Goal: Task Accomplishment & Management: Manage account settings

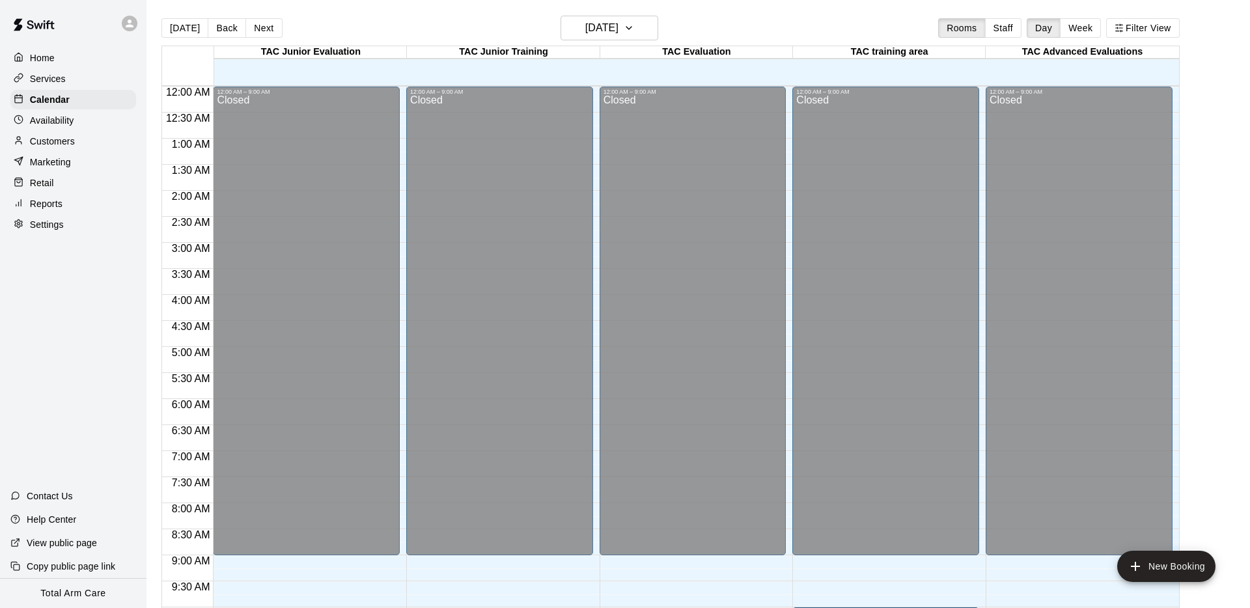
scroll to position [654, 0]
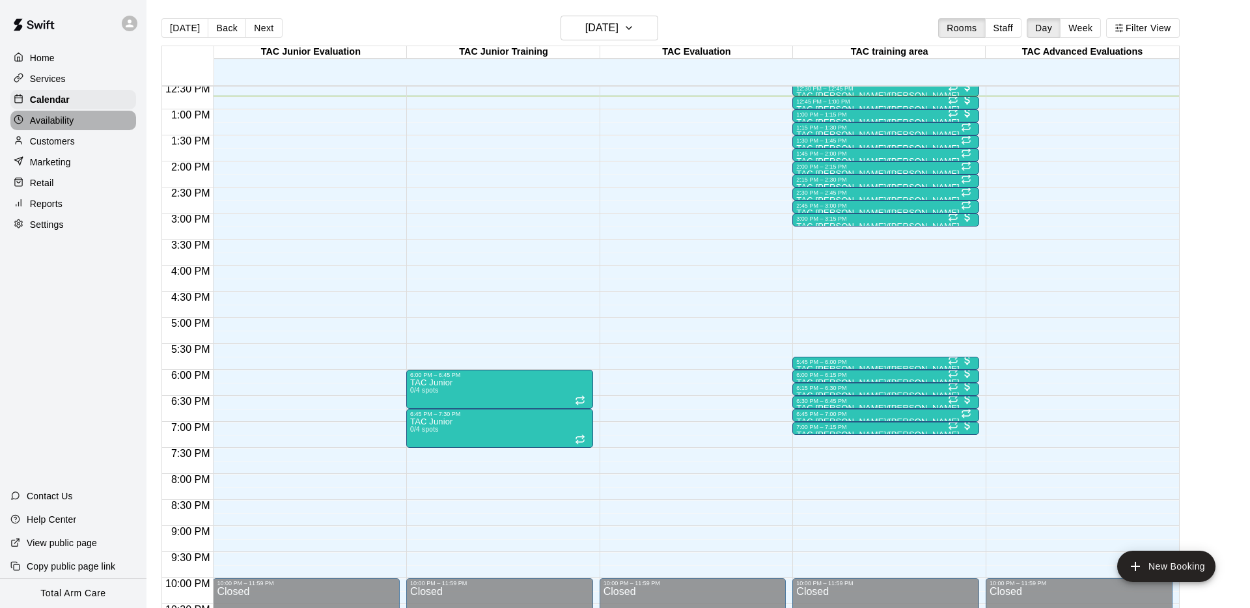
click at [61, 117] on p "Availability" at bounding box center [52, 120] width 44 height 13
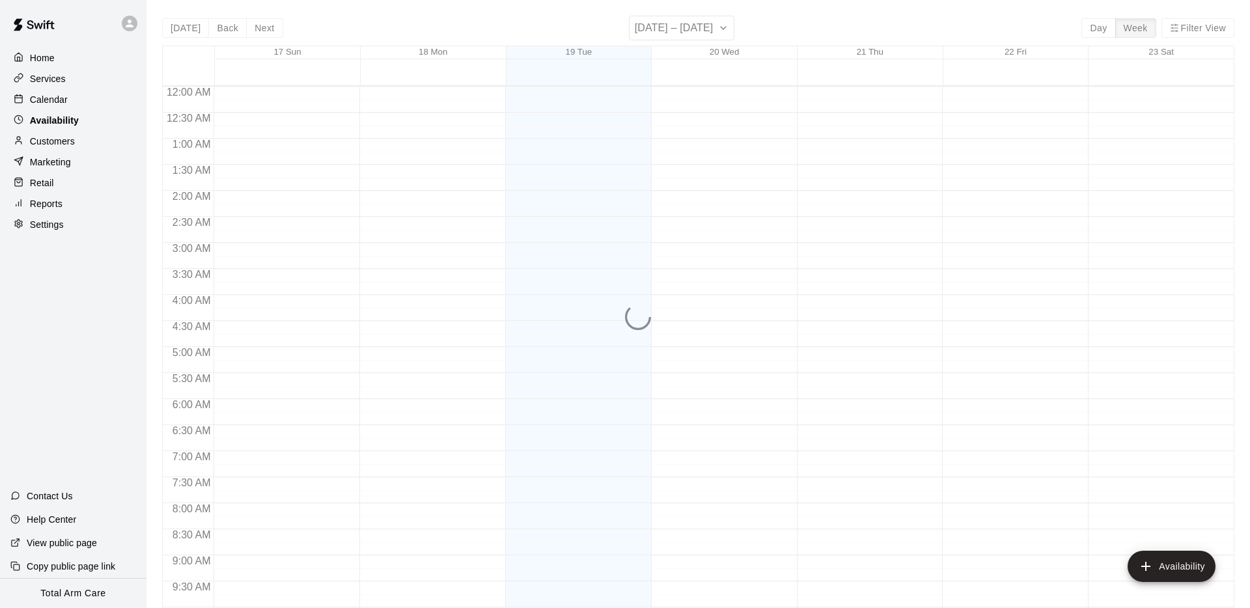
scroll to position [664, 0]
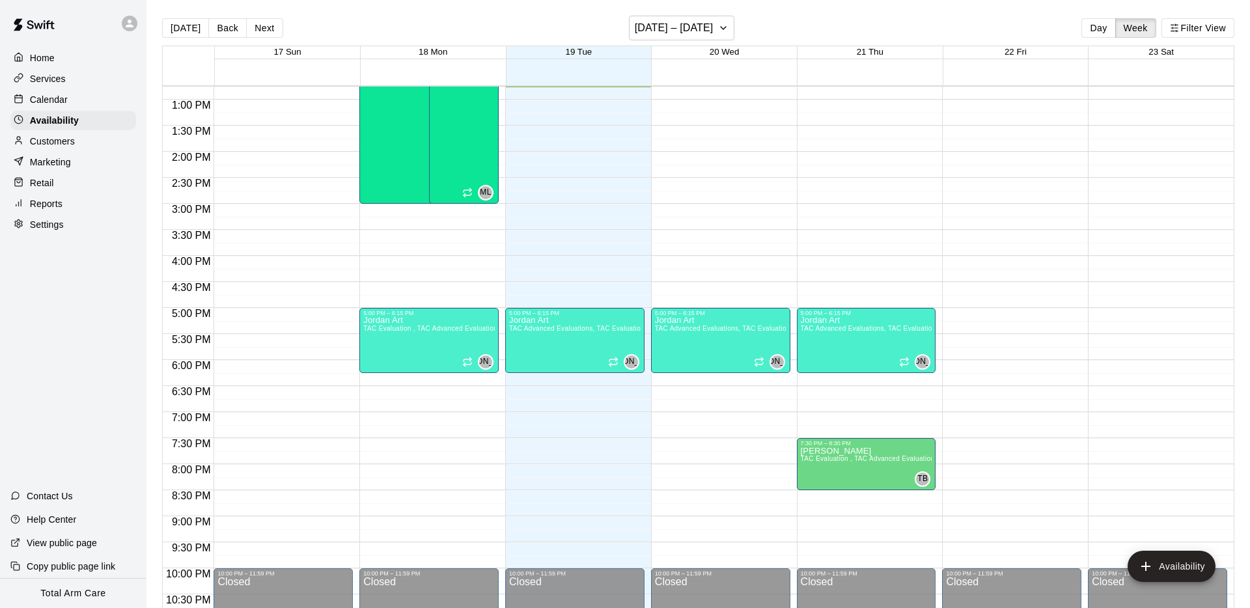
click at [46, 98] on p "Calendar" at bounding box center [49, 99] width 38 height 13
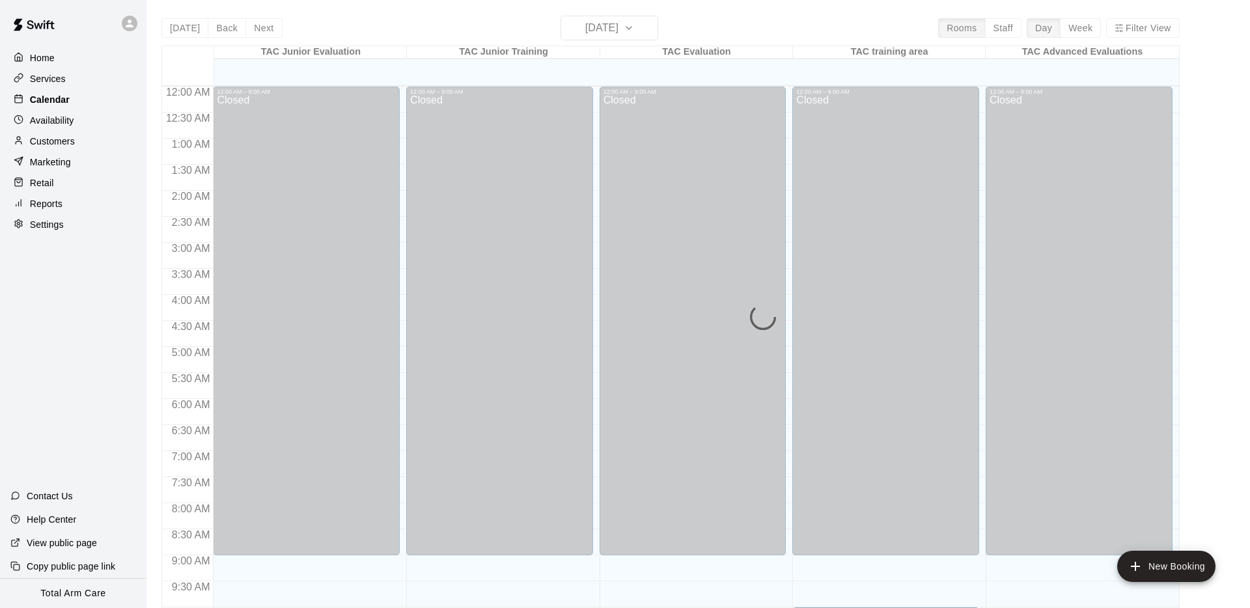
scroll to position [664, 0]
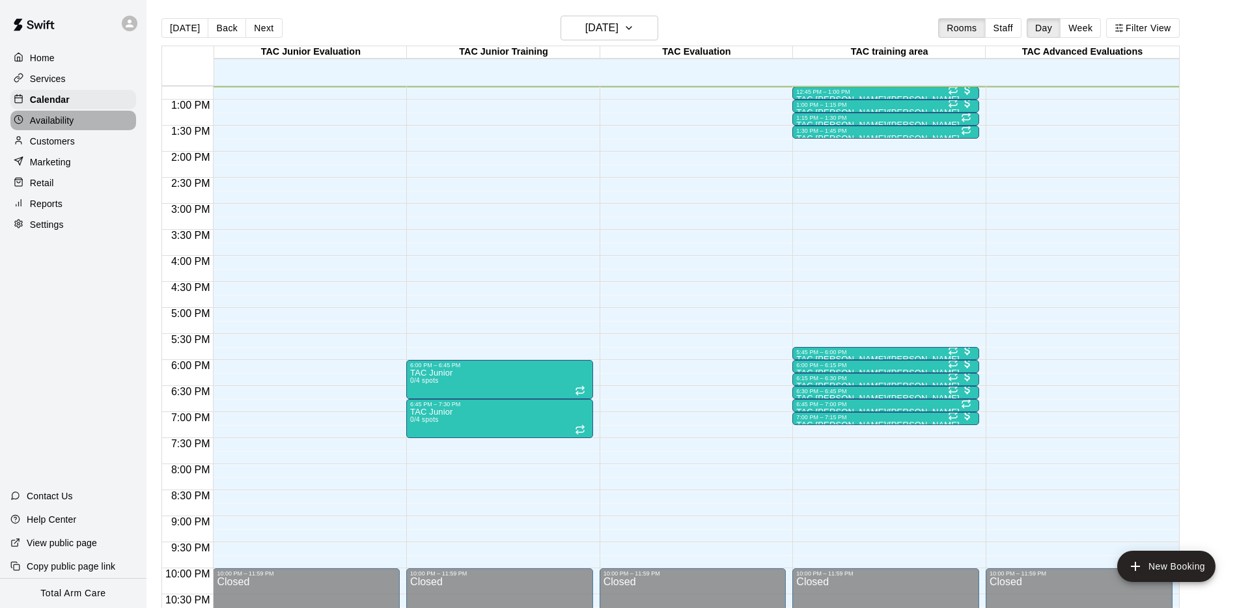
click at [61, 125] on p "Availability" at bounding box center [52, 120] width 44 height 13
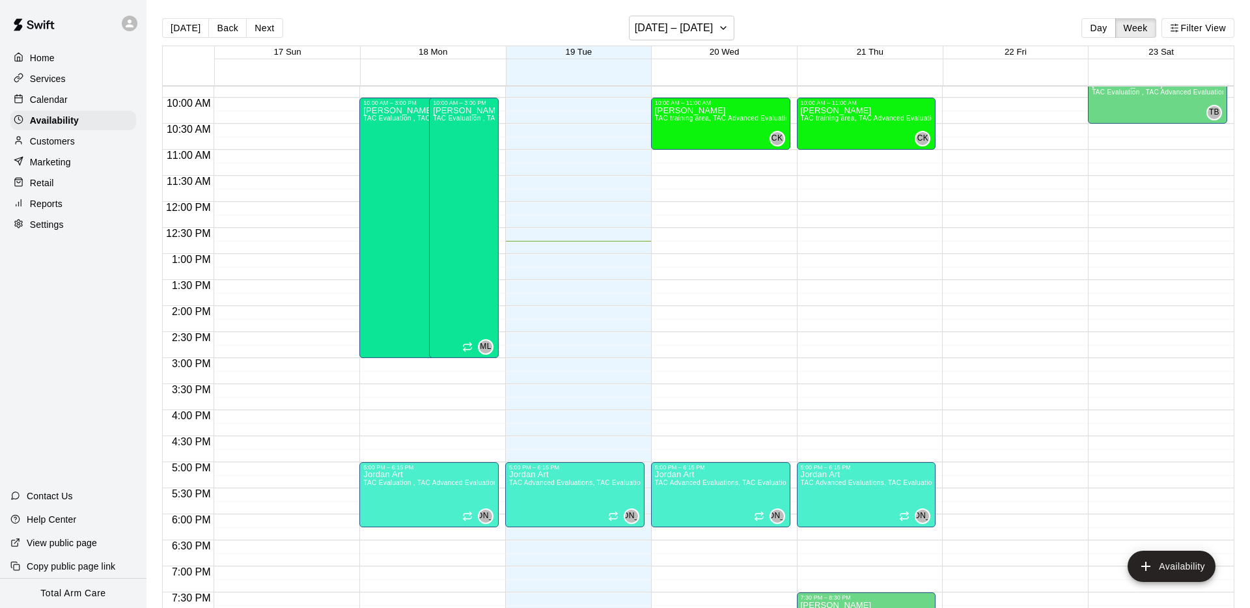
scroll to position [714, 0]
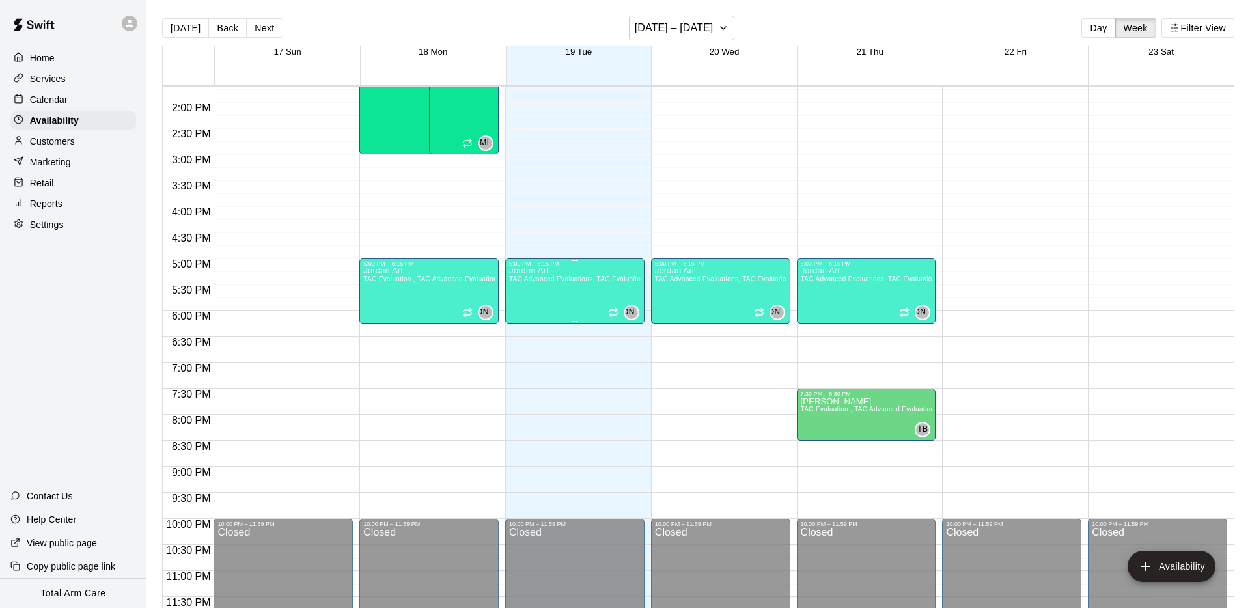
click at [566, 293] on div "Jordan Art TAC Advanced Evaluations, TAC Evaluation" at bounding box center [575, 571] width 132 height 608
click at [520, 316] on icon "delete" at bounding box center [522, 312] width 9 height 12
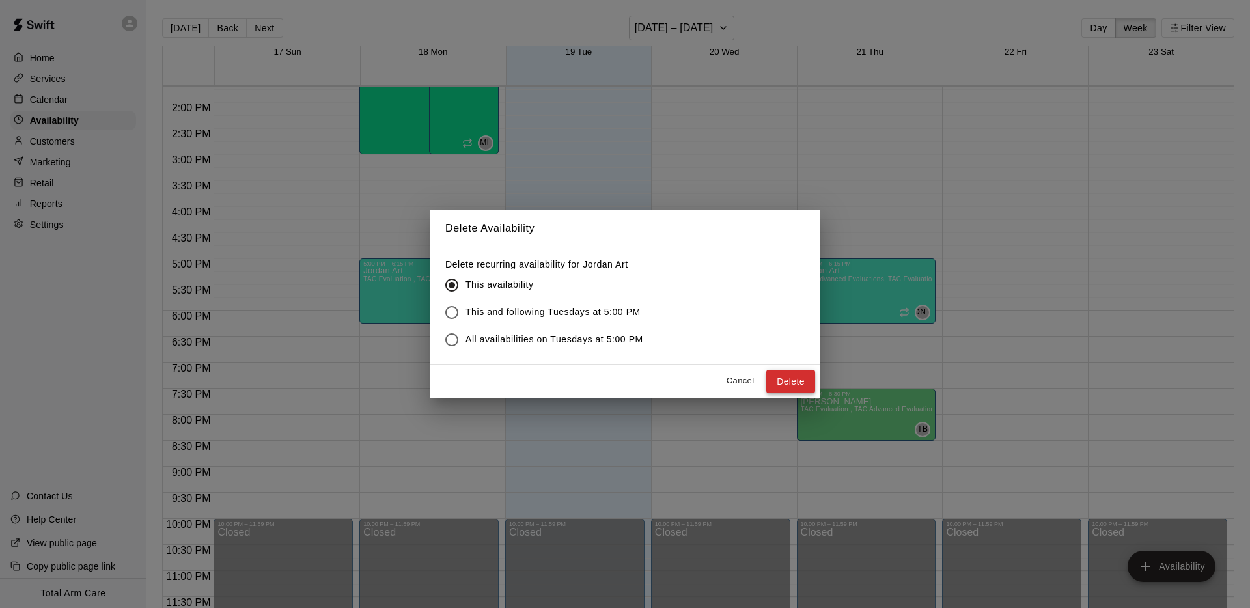
click at [785, 380] on button "Delete" at bounding box center [790, 382] width 49 height 24
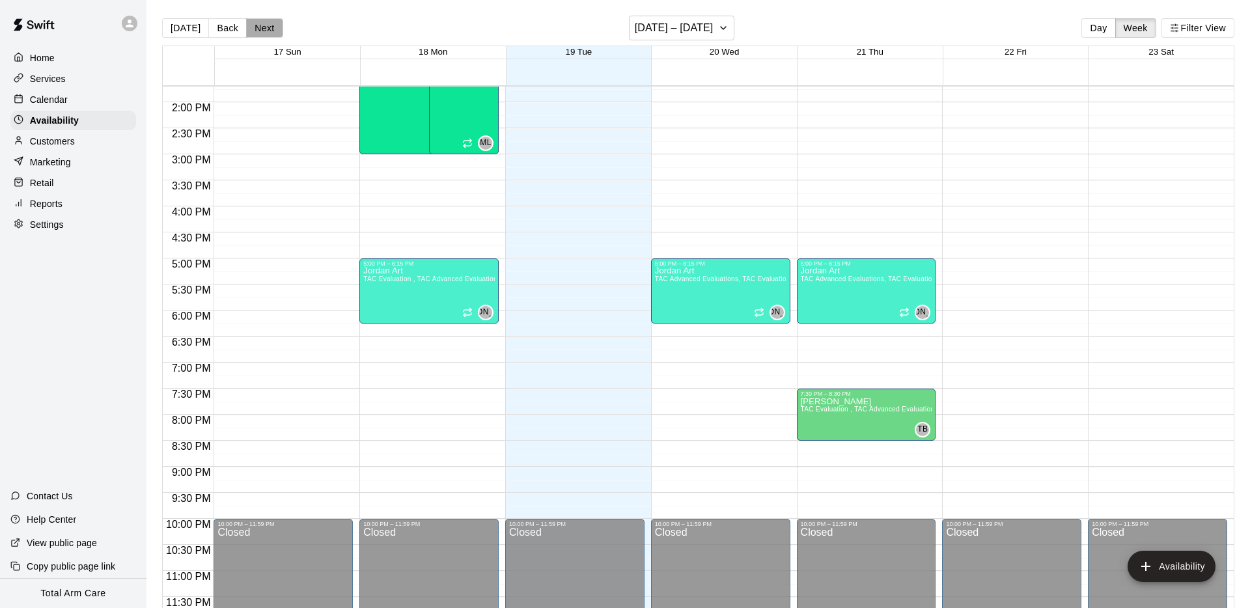
click at [257, 34] on button "Next" at bounding box center [264, 28] width 36 height 20
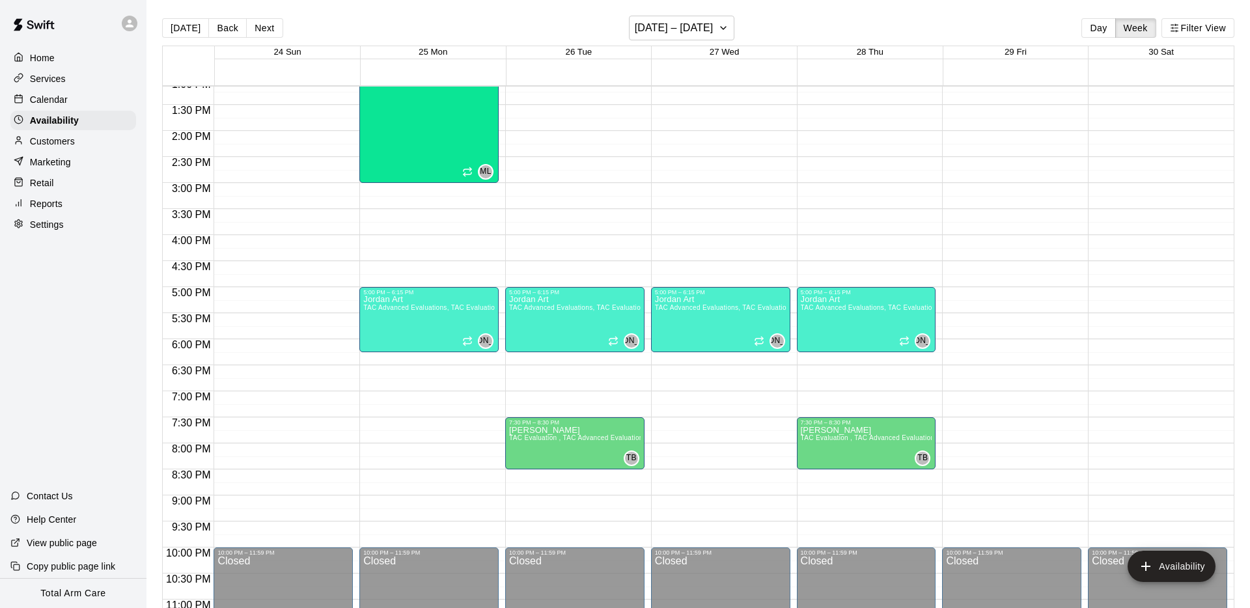
scroll to position [682, 0]
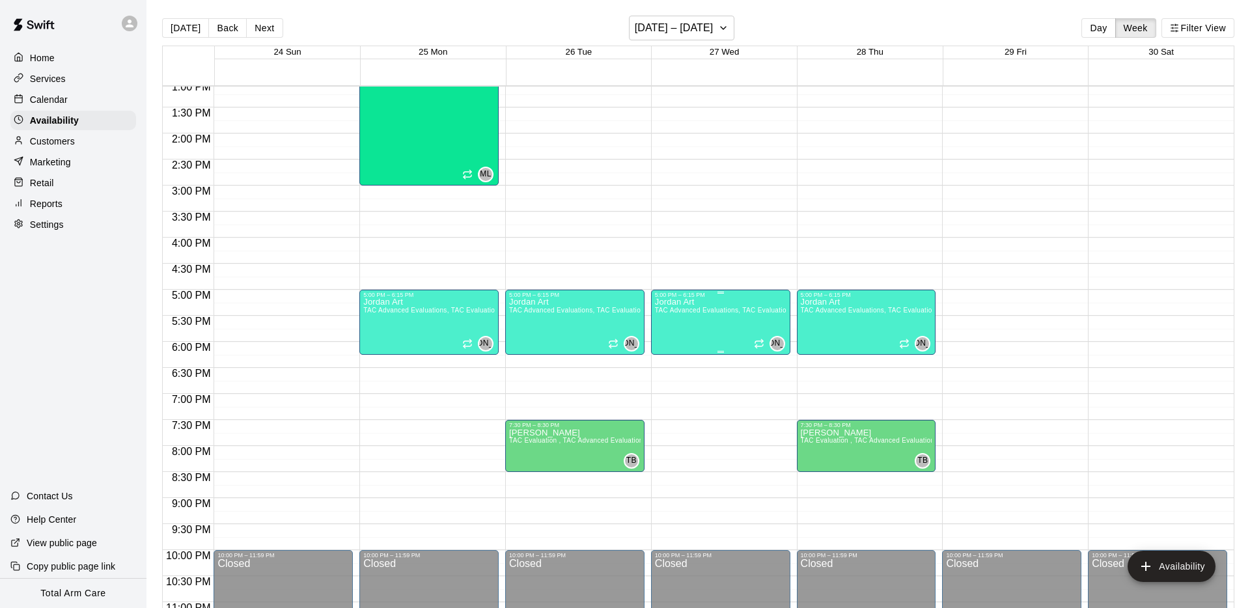
click at [688, 337] on div "Jordan Art TAC Advanced Evaluations, TAC Evaluation" at bounding box center [721, 602] width 132 height 608
click at [663, 348] on icon "delete" at bounding box center [668, 343] width 16 height 16
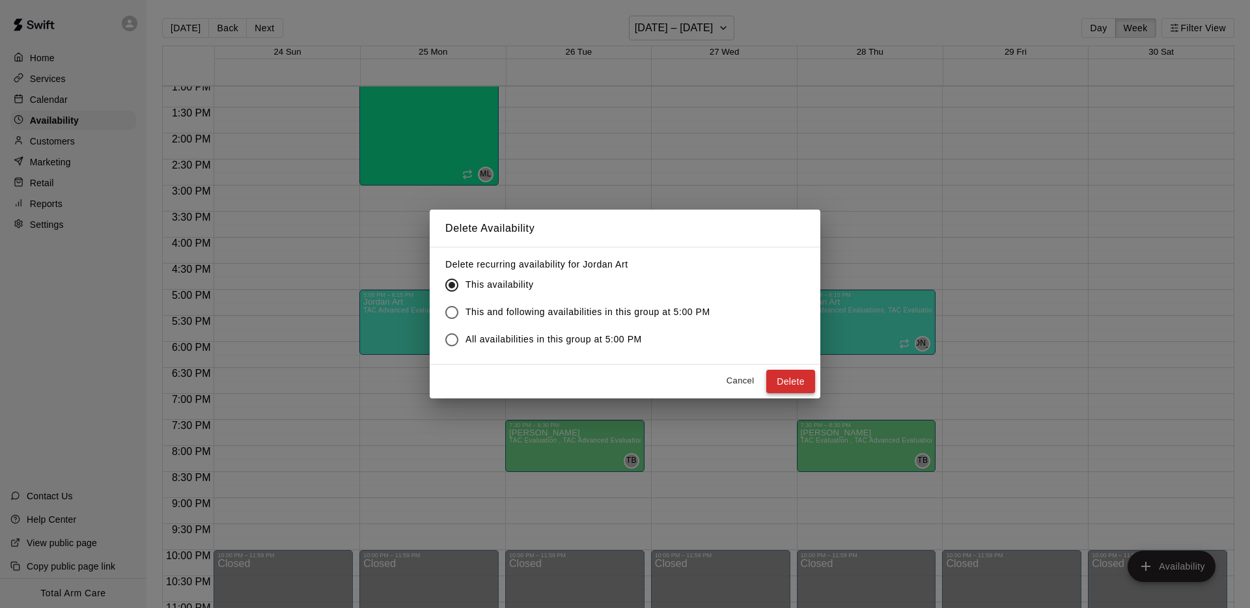
click at [780, 379] on button "Delete" at bounding box center [790, 382] width 49 height 24
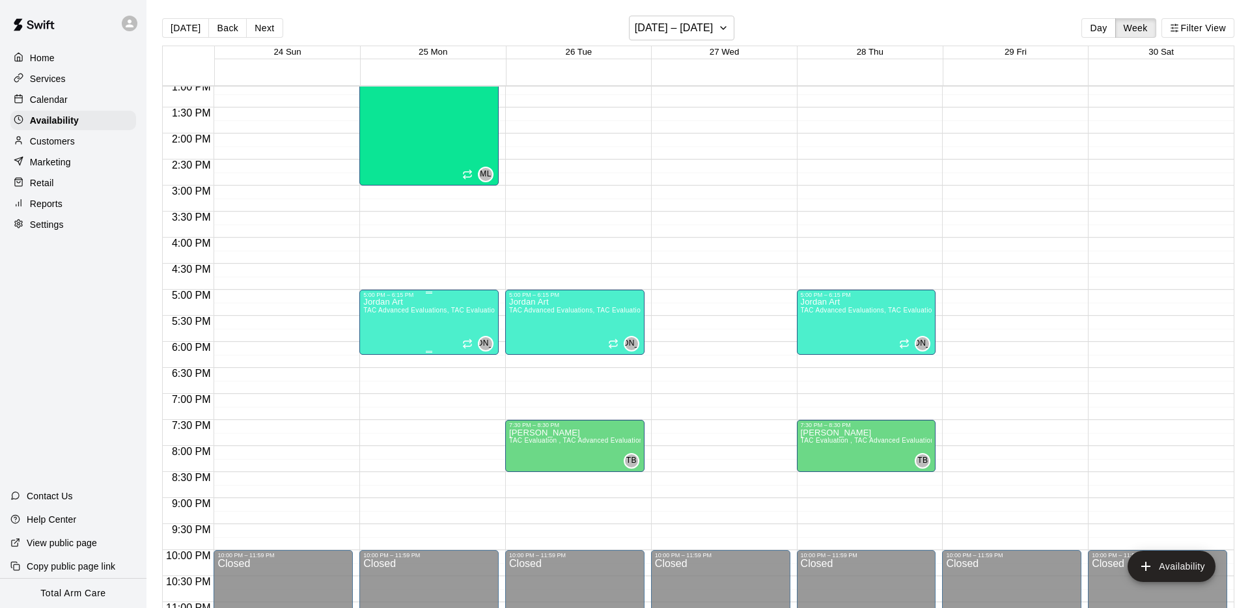
click at [398, 331] on div "Jordan Art TAC Advanced Evaluations, TAC Evaluation" at bounding box center [429, 602] width 132 height 608
click at [378, 340] on icon "delete" at bounding box center [376, 343] width 9 height 12
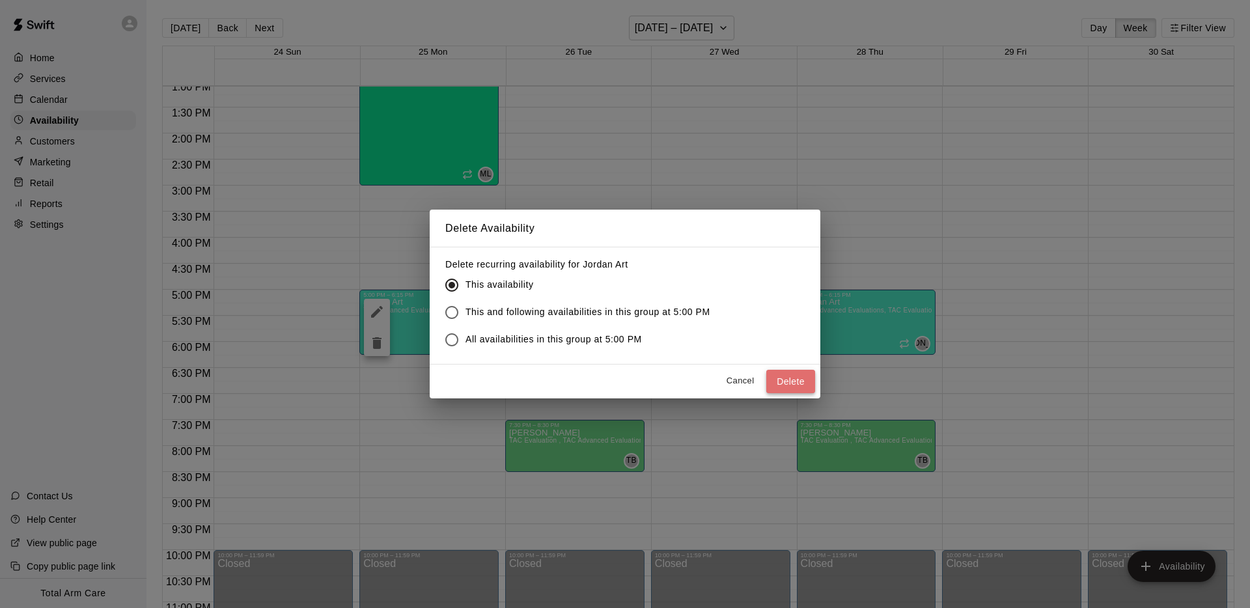
click at [797, 379] on button "Delete" at bounding box center [790, 382] width 49 height 24
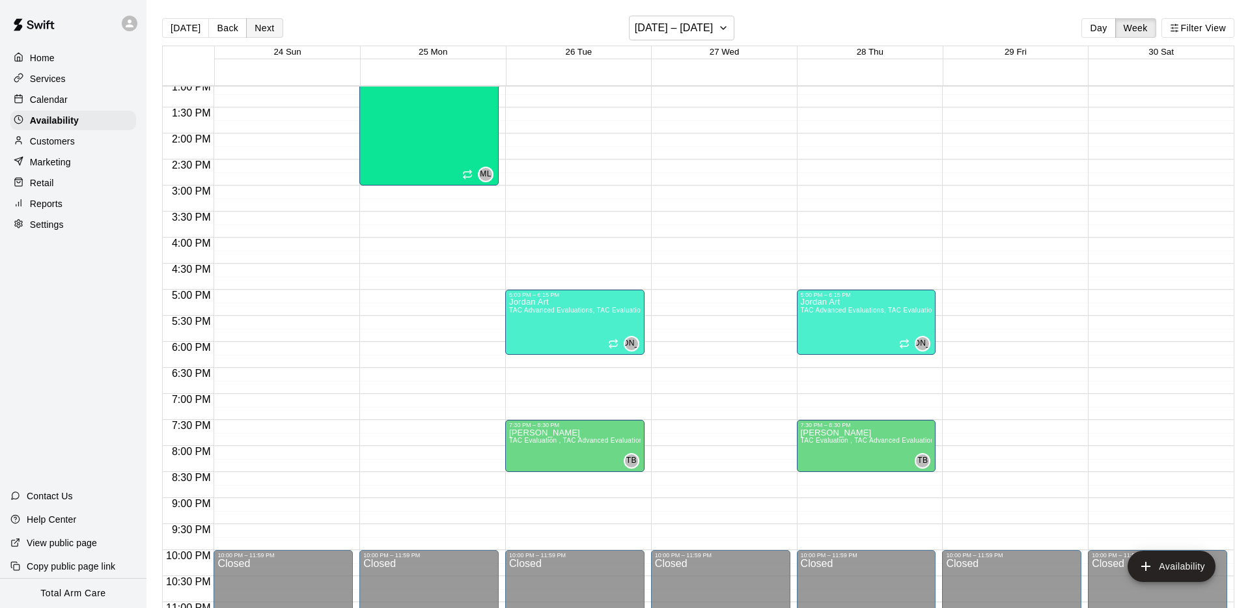
click at [263, 33] on button "Next" at bounding box center [264, 28] width 36 height 20
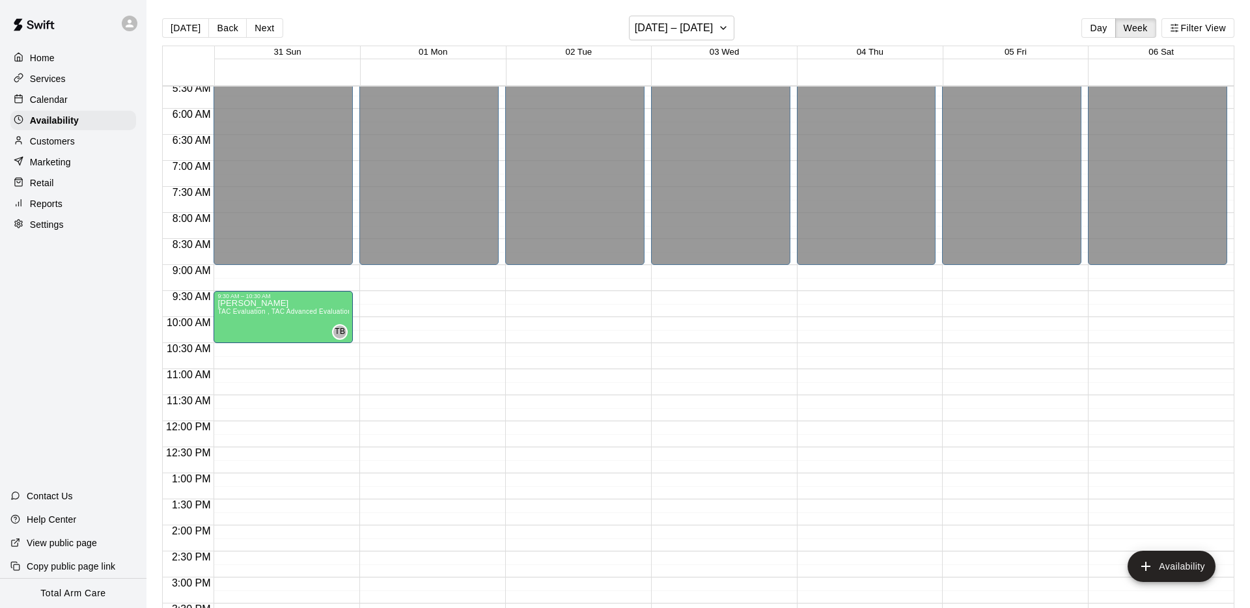
scroll to position [714, 0]
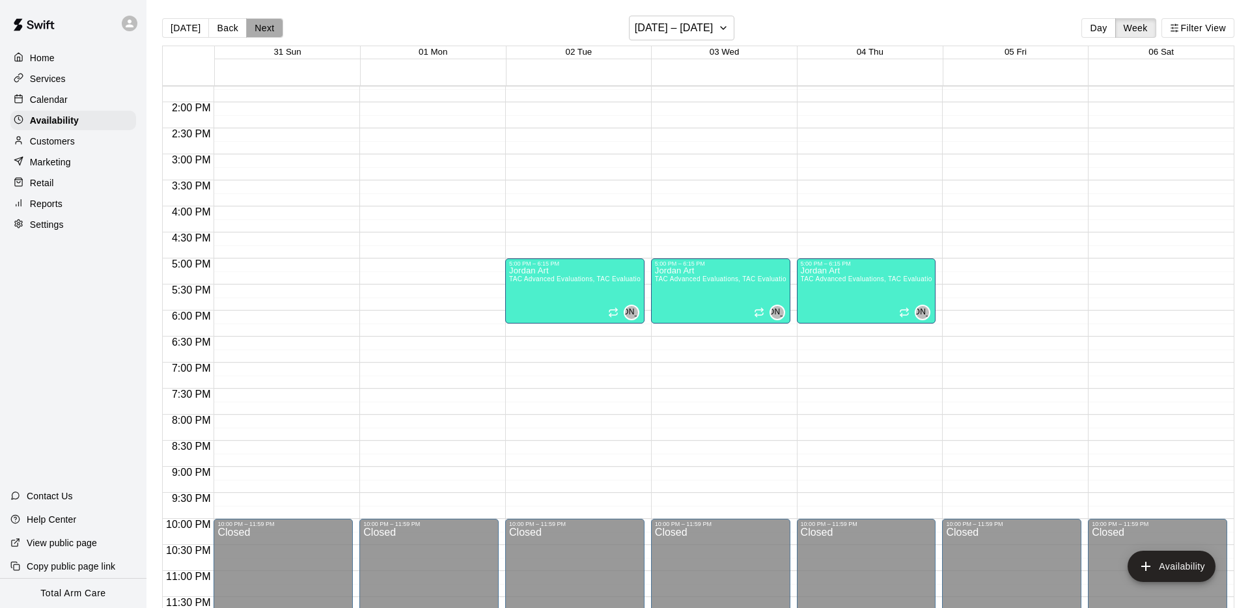
click at [264, 20] on button "Next" at bounding box center [264, 28] width 36 height 20
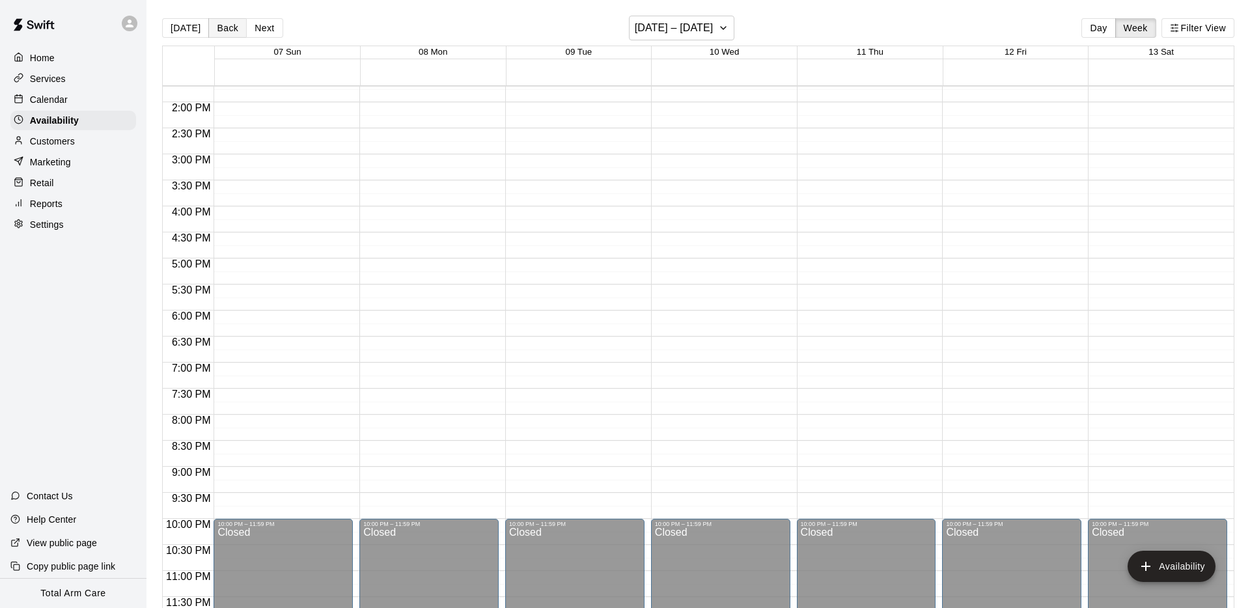
drag, startPoint x: 222, startPoint y: 29, endPoint x: 214, endPoint y: 29, distance: 8.5
click at [222, 29] on button "Back" at bounding box center [227, 28] width 38 height 20
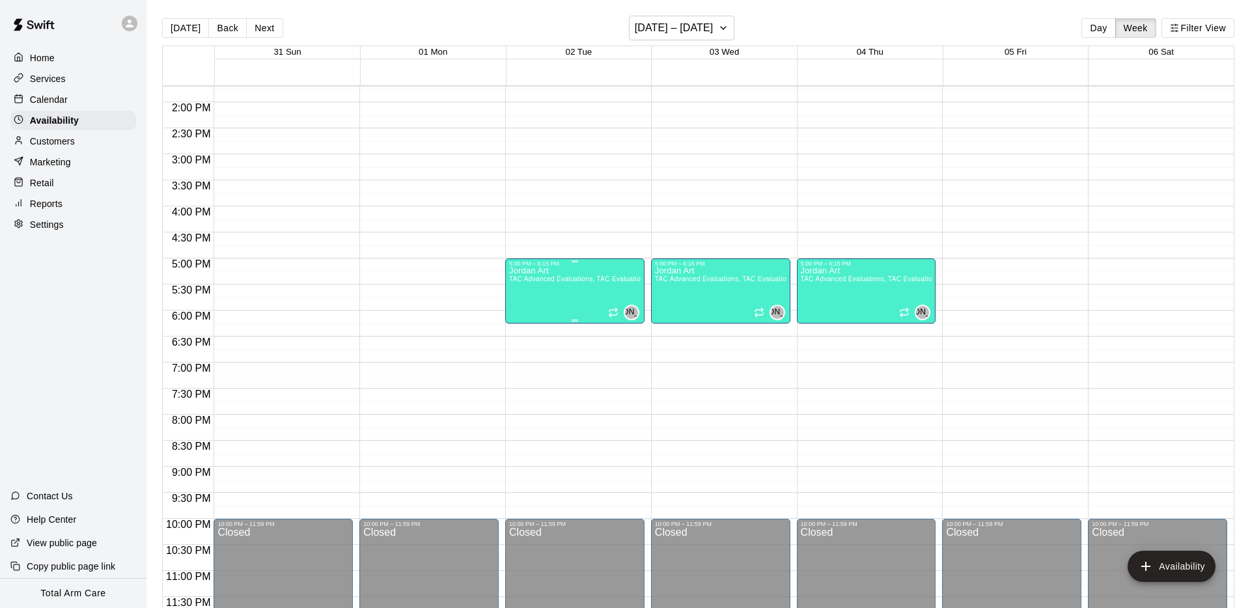
click at [555, 275] on div "Jordan Art TAC Advanced Evaluations, TAC Evaluation" at bounding box center [575, 571] width 132 height 608
click at [525, 273] on icon "edit" at bounding box center [523, 281] width 16 height 16
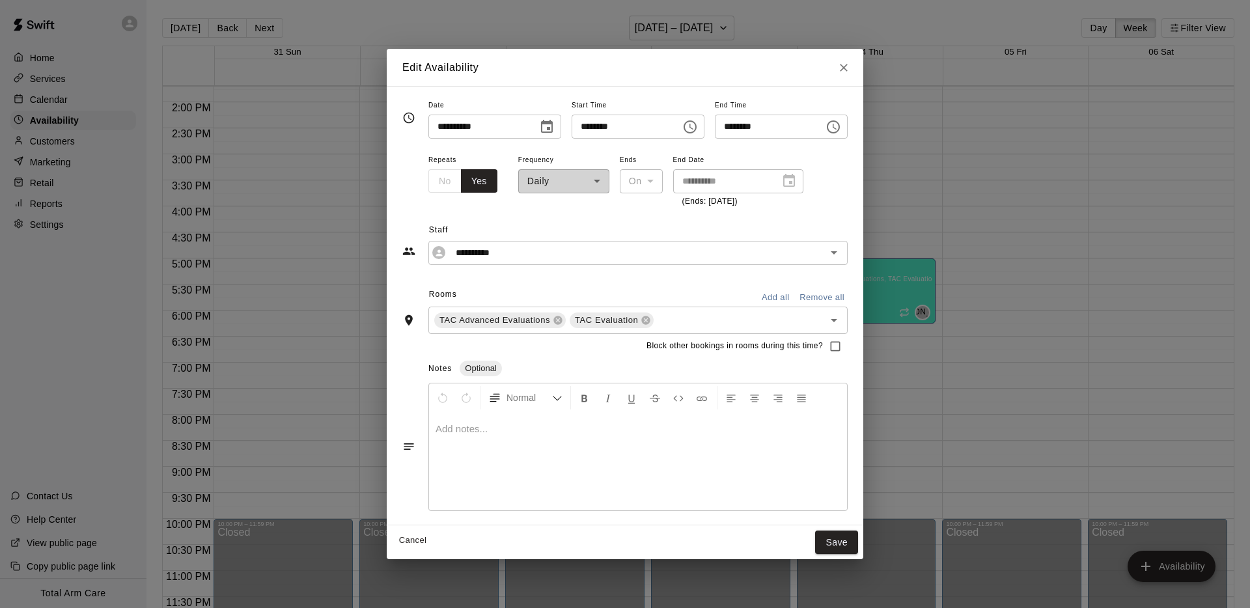
click at [584, 127] on input "********" at bounding box center [622, 127] width 100 height 24
type input "********"
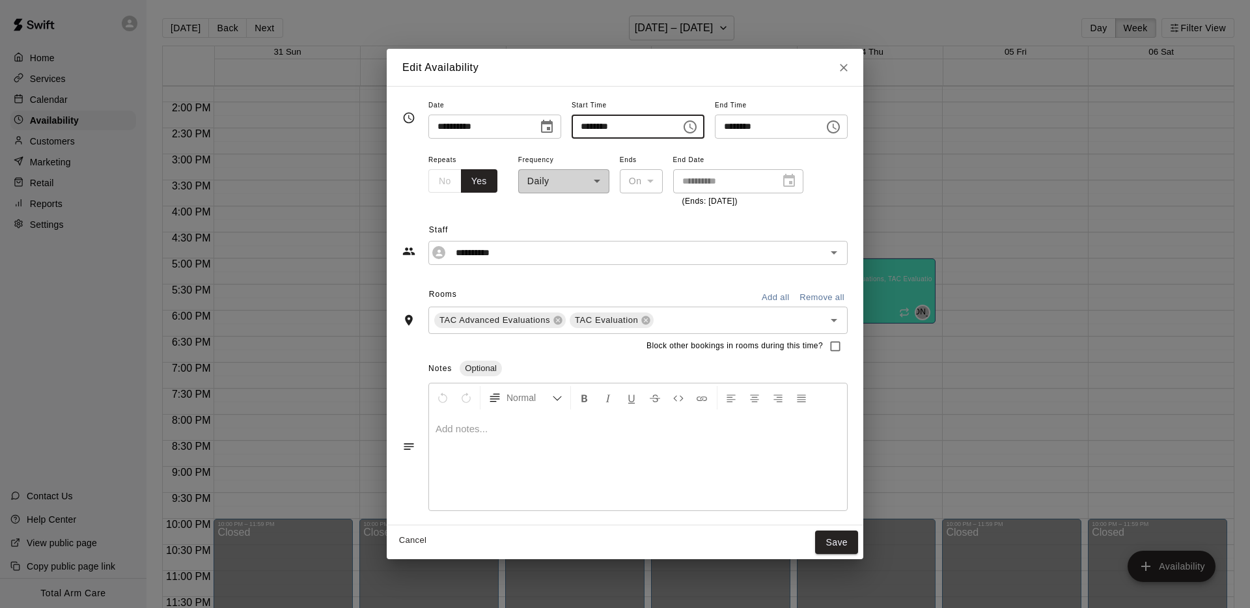
click at [597, 126] on input "********" at bounding box center [622, 127] width 100 height 24
type input "********"
click at [729, 126] on input "********" at bounding box center [765, 127] width 100 height 24
type input "********"
click at [551, 230] on span "Staff" at bounding box center [638, 230] width 419 height 21
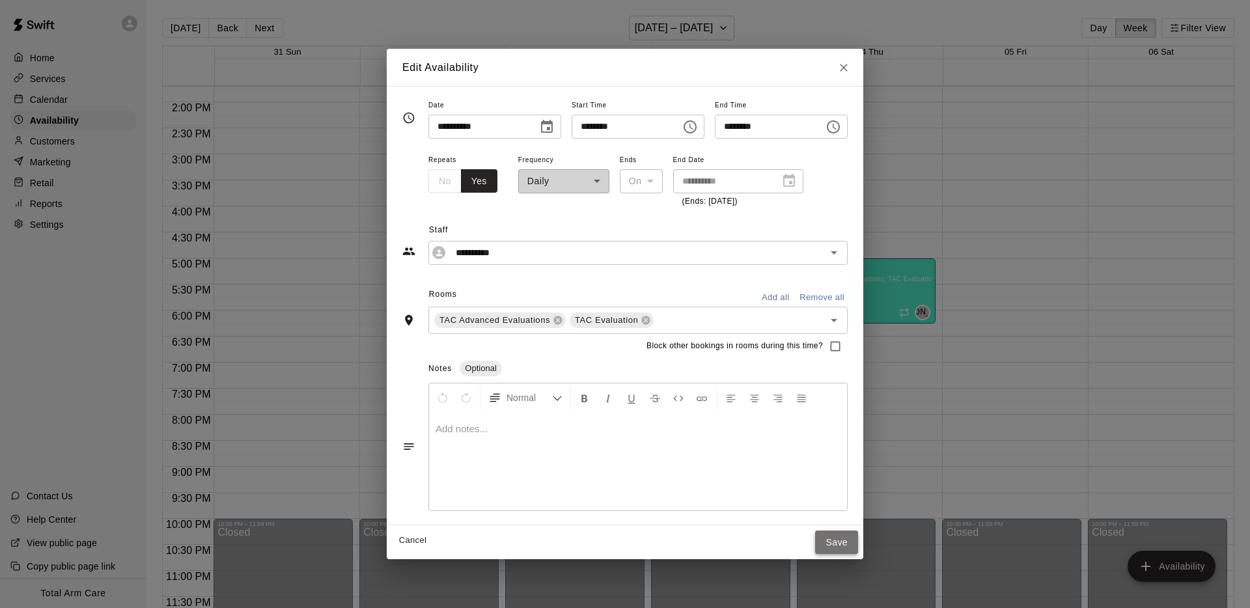
click at [842, 535] on button "Save" at bounding box center [836, 543] width 43 height 24
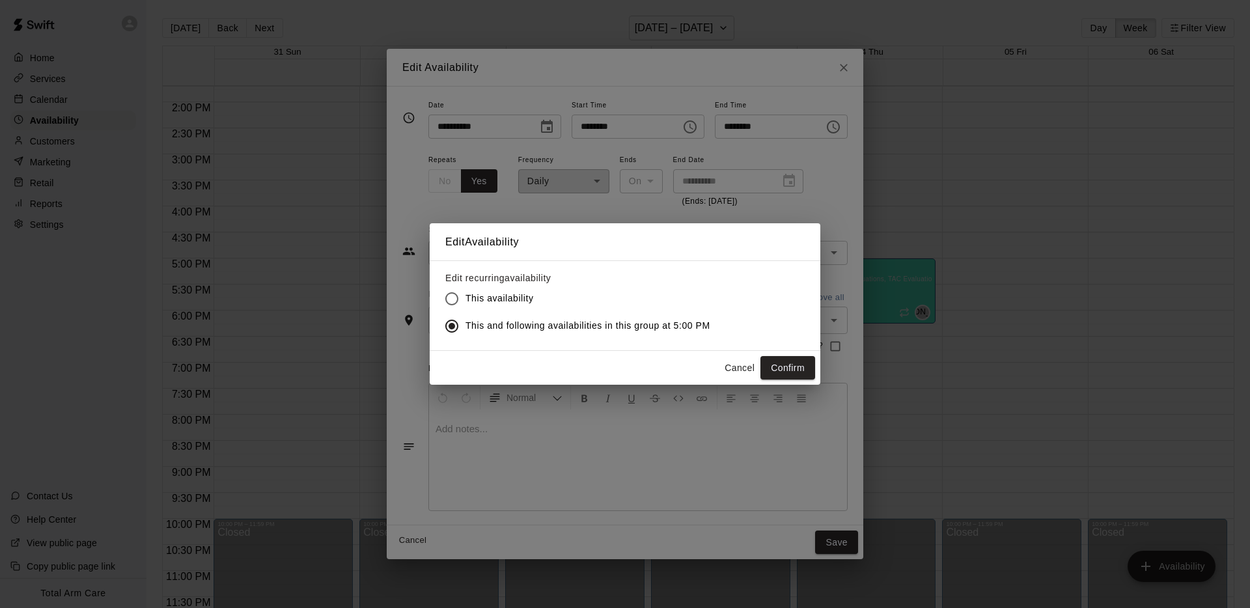
click at [790, 367] on button "Confirm" at bounding box center [787, 368] width 55 height 24
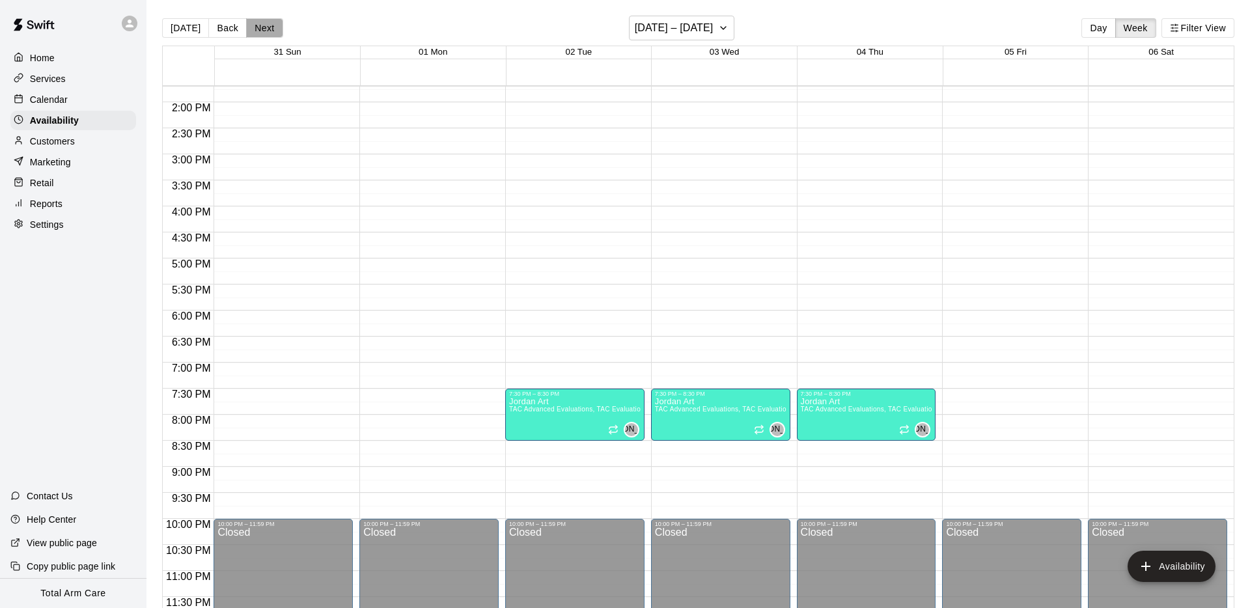
click at [260, 30] on button "Next" at bounding box center [264, 28] width 36 height 20
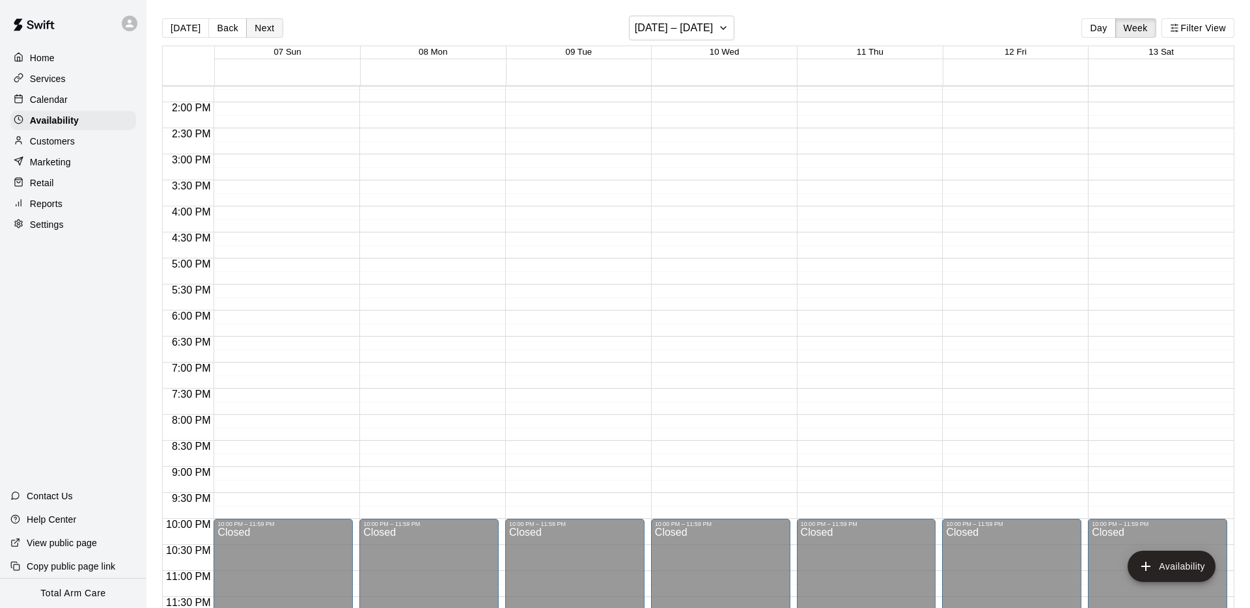
click at [260, 29] on button "Next" at bounding box center [264, 28] width 36 height 20
click at [53, 101] on p "Calendar" at bounding box center [49, 99] width 38 height 13
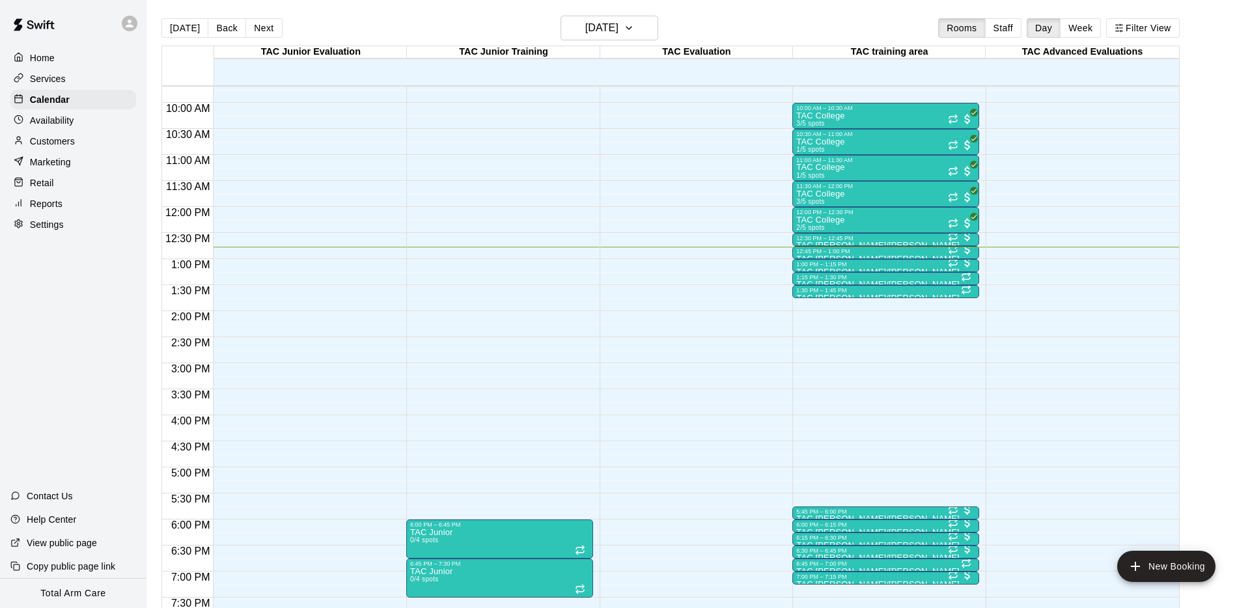
scroll to position [500, 0]
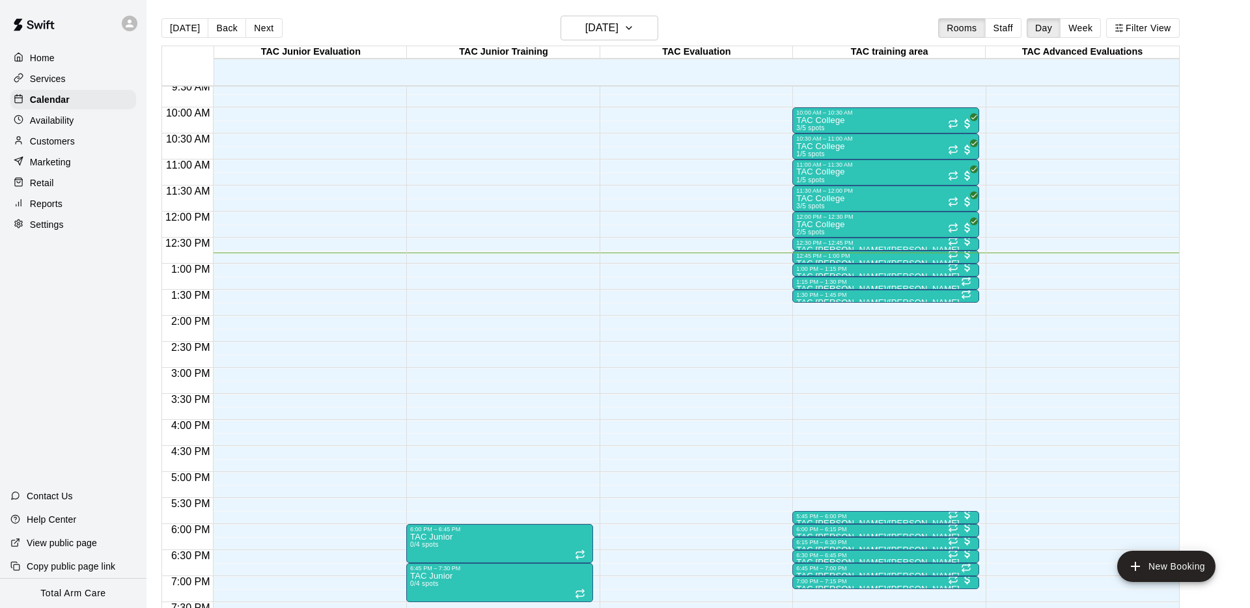
click at [52, 132] on div "Customers" at bounding box center [73, 142] width 126 height 20
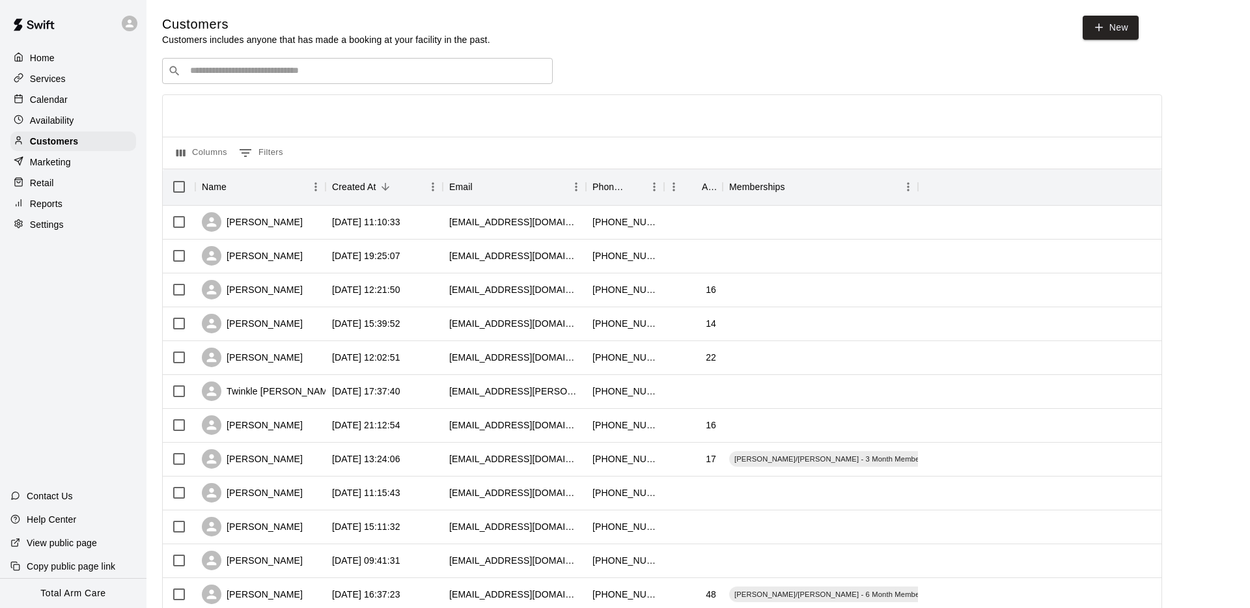
click at [268, 78] on div "​ ​" at bounding box center [357, 71] width 391 height 26
paste input "**********"
type input "**********"
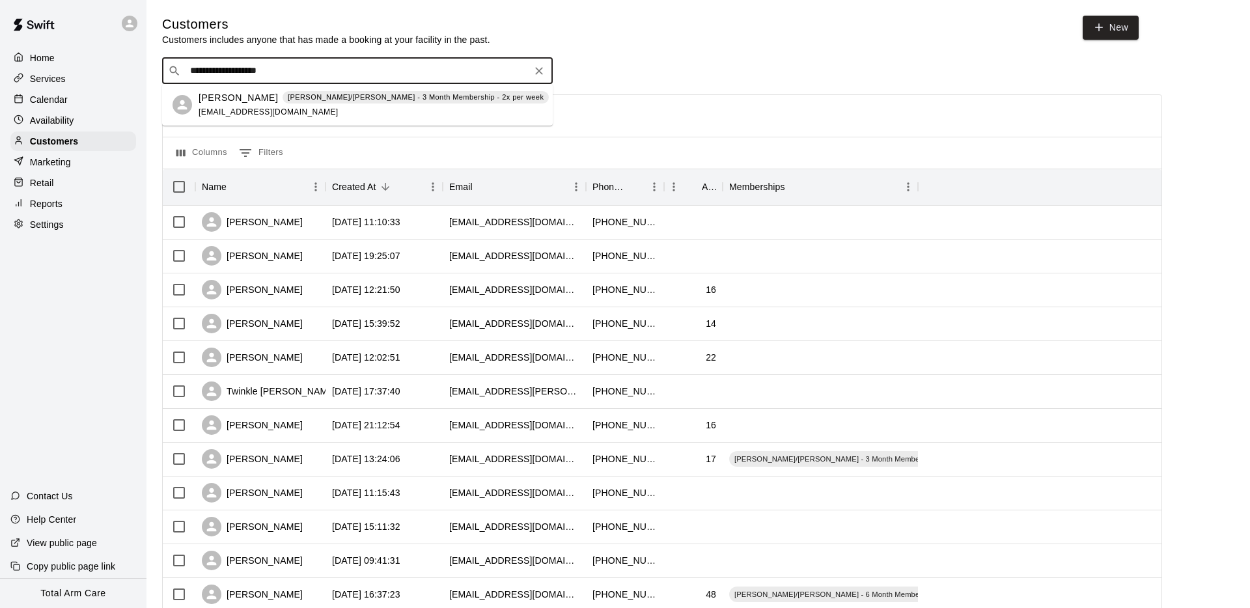
click at [226, 104] on p "[PERSON_NAME]" at bounding box center [238, 98] width 79 height 14
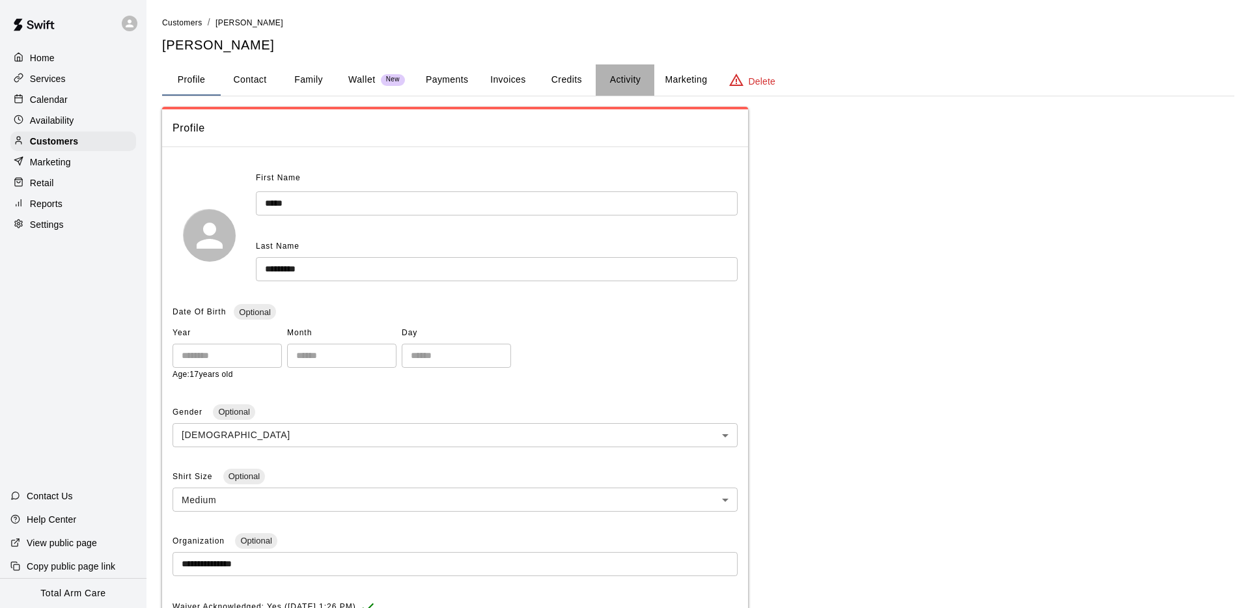
click at [622, 78] on button "Activity" at bounding box center [625, 79] width 59 height 31
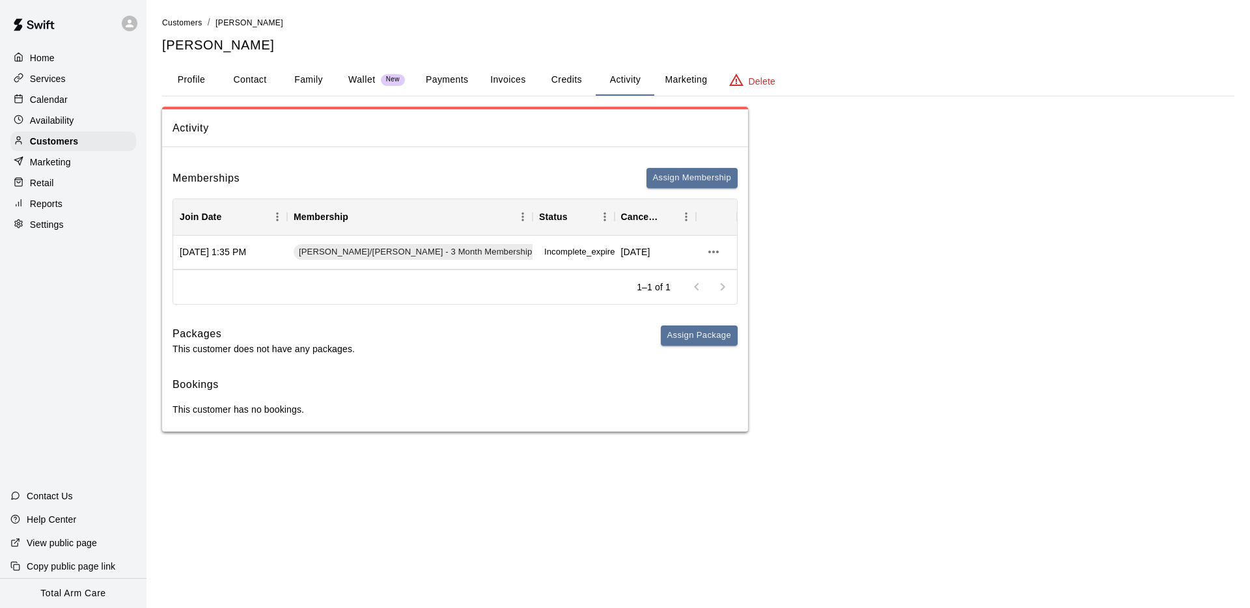
click at [559, 72] on button "Credits" at bounding box center [566, 79] width 59 height 31
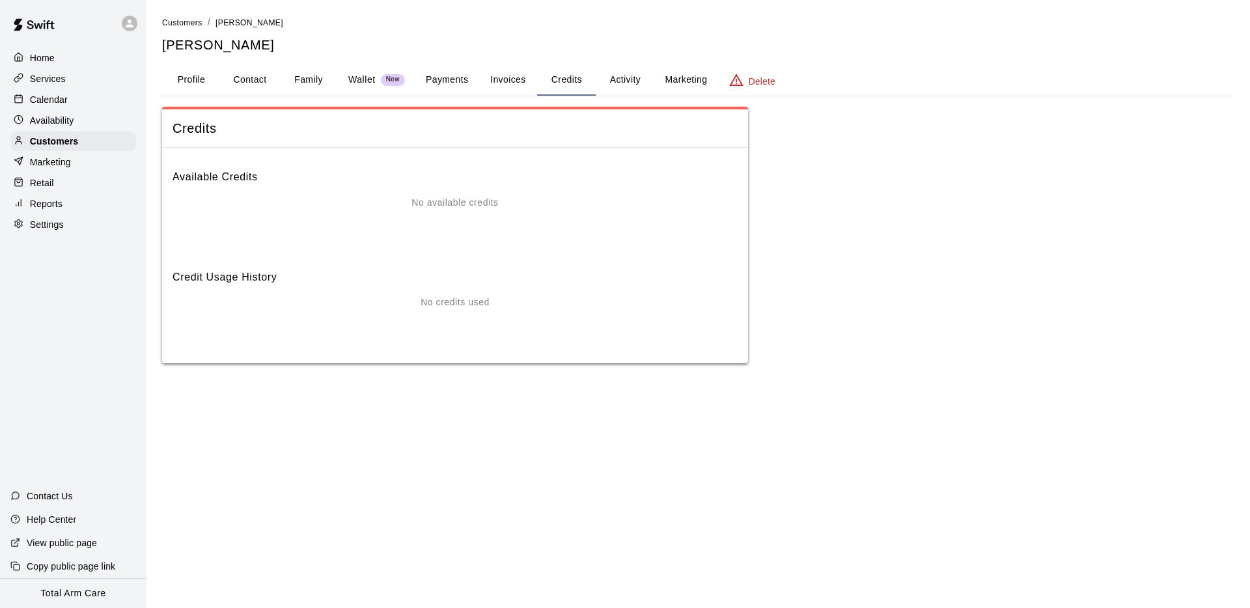
click at [508, 77] on button "Invoices" at bounding box center [508, 79] width 59 height 31
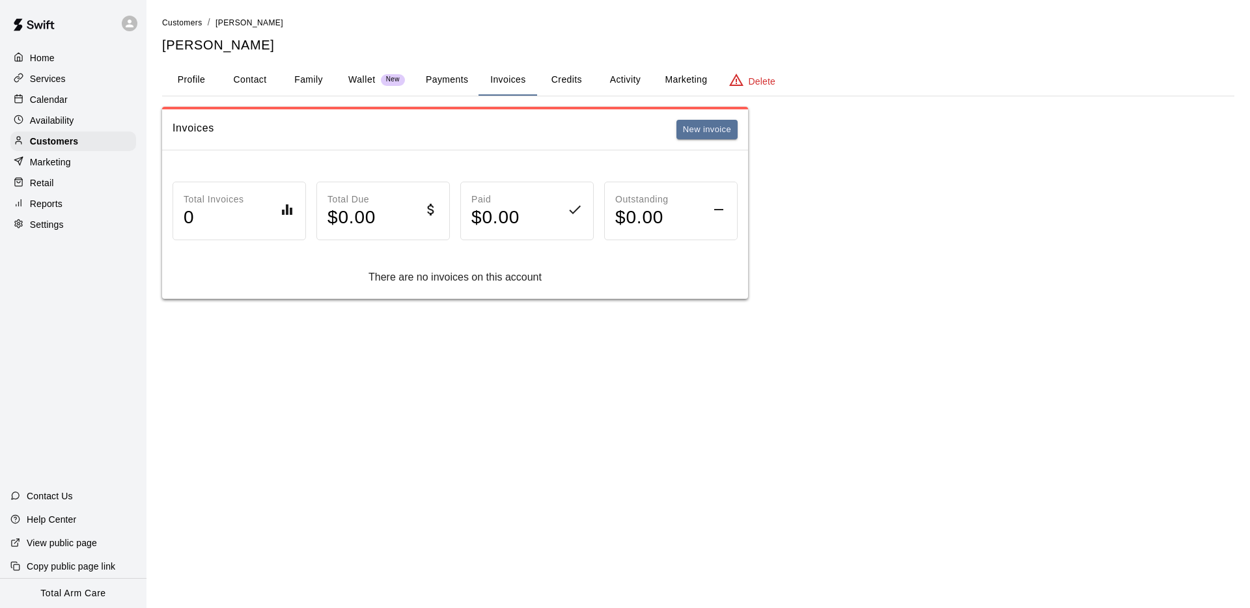
click at [430, 73] on button "Payments" at bounding box center [446, 79] width 63 height 31
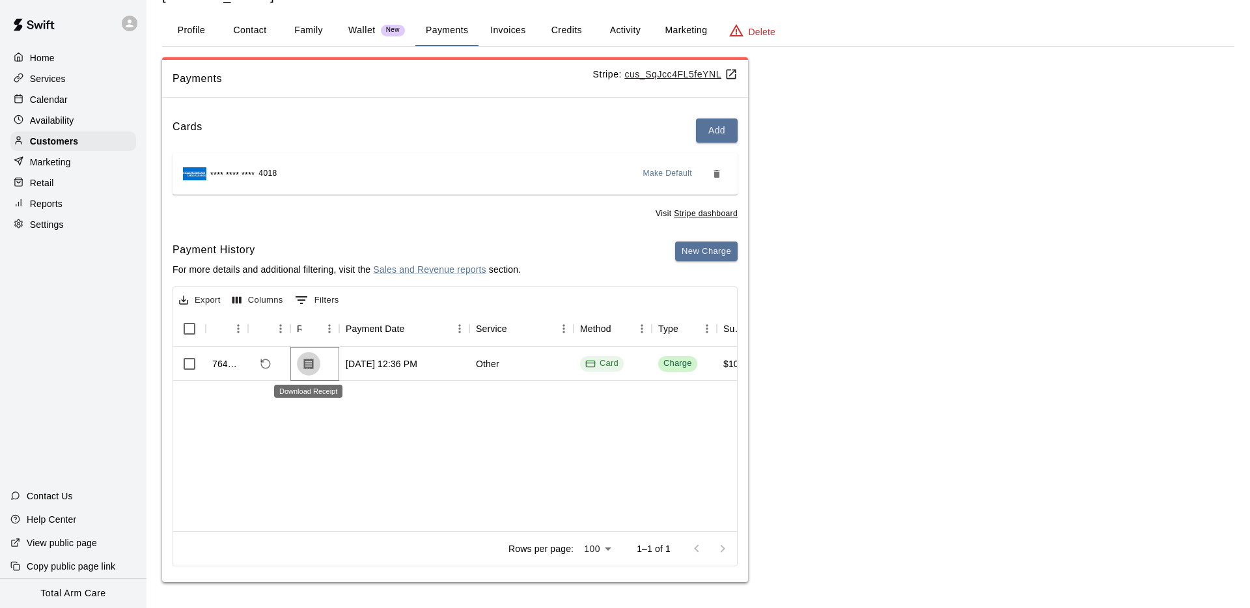
click at [307, 366] on icon "Download Receipt" at bounding box center [308, 363] width 13 height 13
click at [53, 122] on p "Availability" at bounding box center [52, 120] width 44 height 13
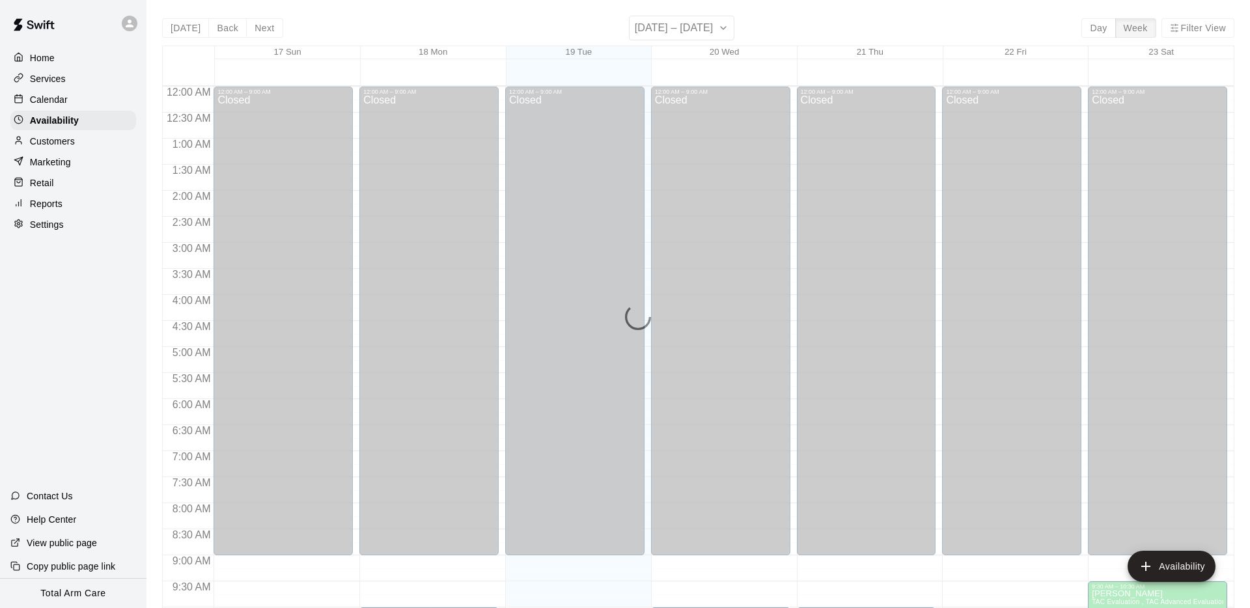
scroll to position [667, 0]
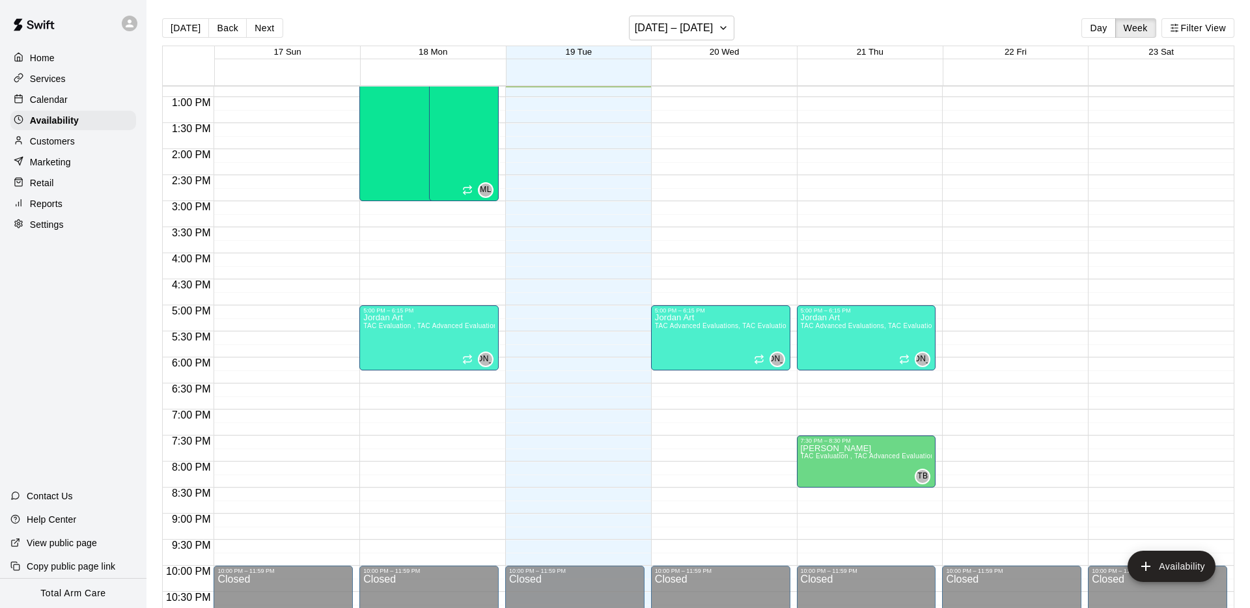
click at [48, 93] on p "Calendar" at bounding box center [49, 99] width 38 height 13
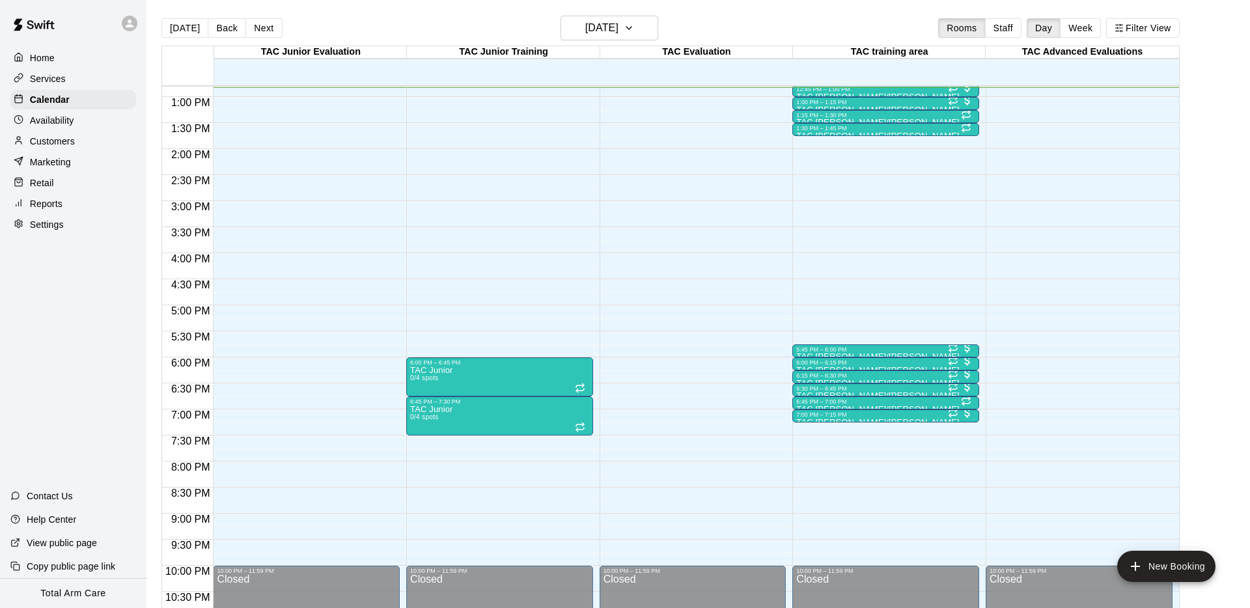
scroll to position [667, 0]
click at [29, 132] on div "Customers" at bounding box center [73, 142] width 126 height 20
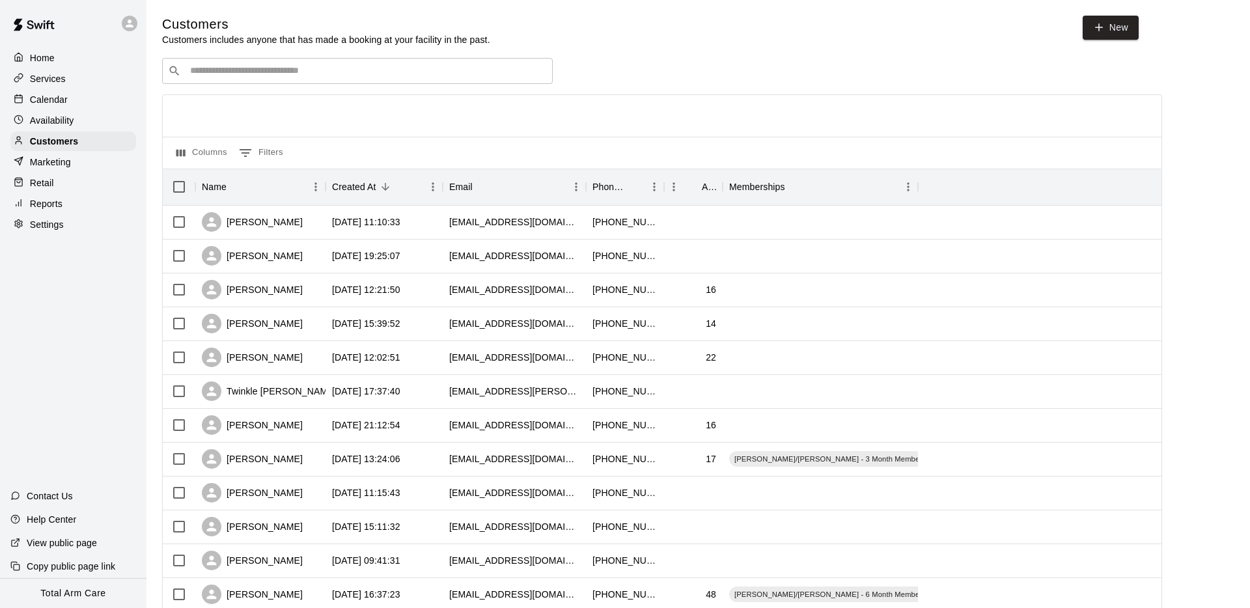
click at [210, 69] on input "Search customers by name or email" at bounding box center [366, 70] width 361 height 13
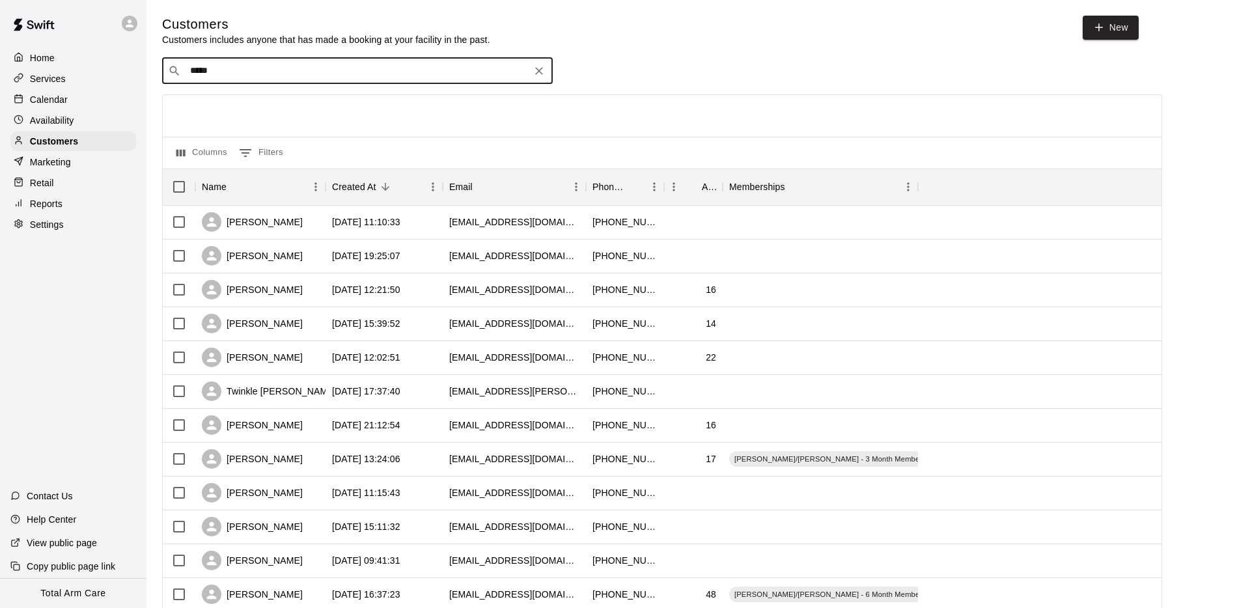
type input "******"
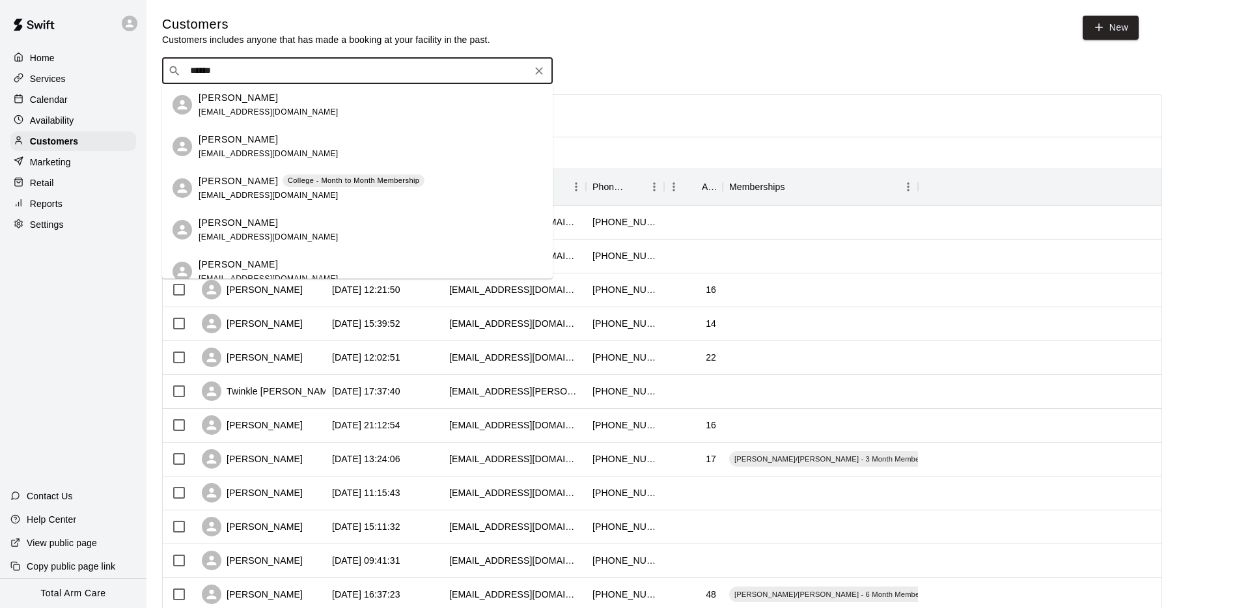
click at [218, 182] on p "[PERSON_NAME]" at bounding box center [238, 181] width 79 height 14
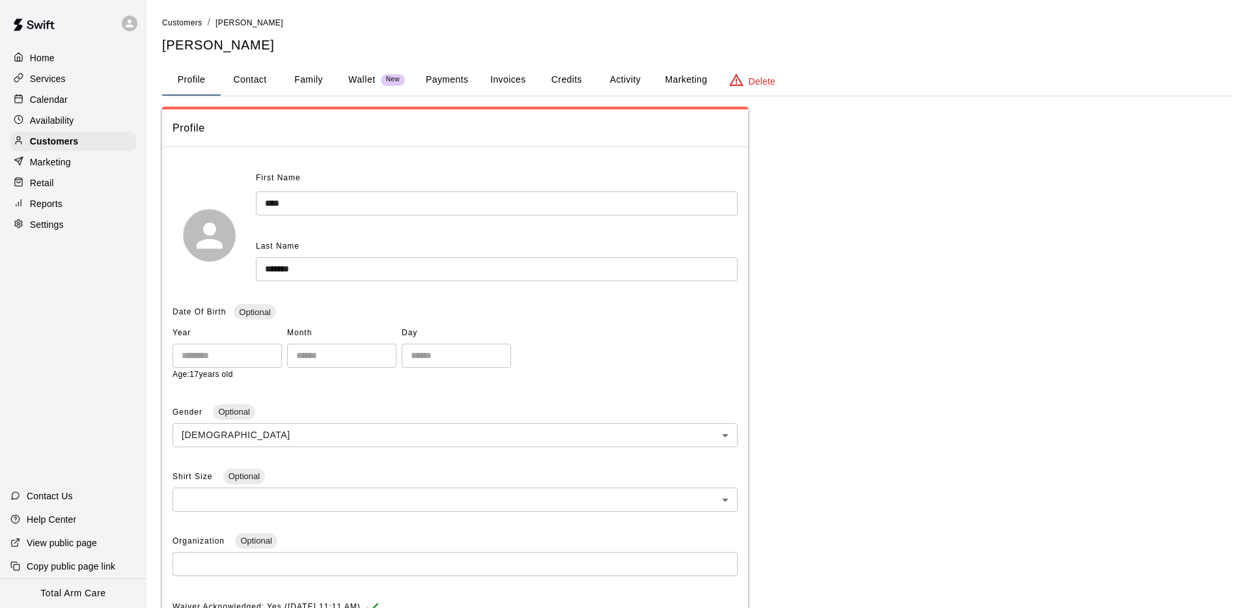
click at [622, 77] on button "Activity" at bounding box center [625, 79] width 59 height 31
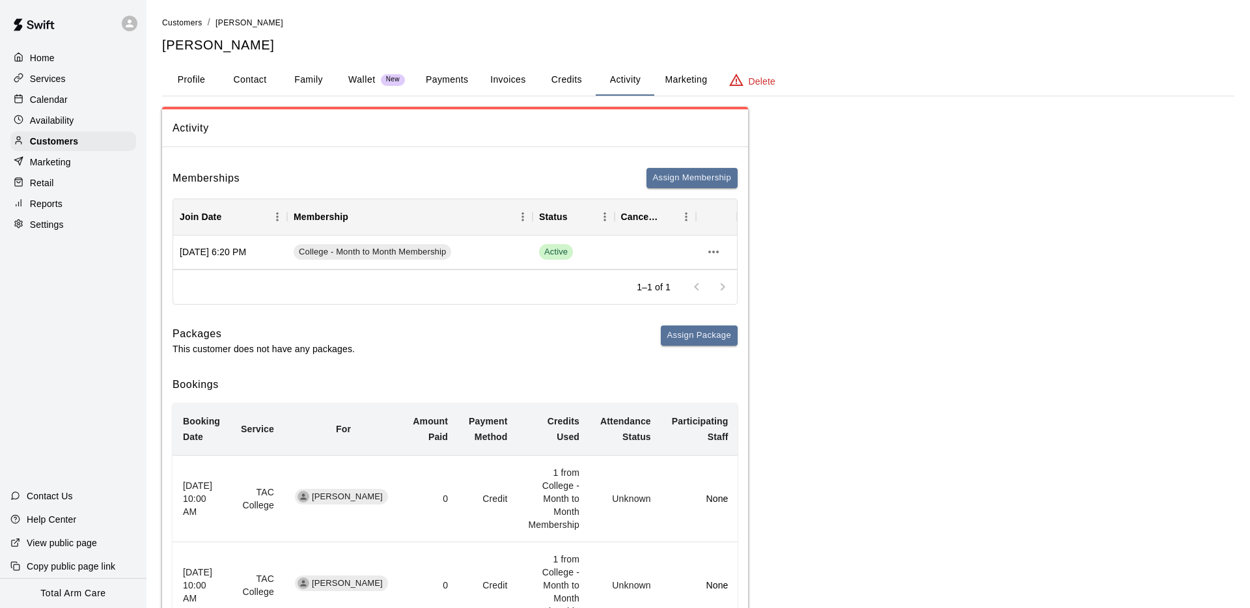
click at [463, 77] on button "Payments" at bounding box center [446, 79] width 63 height 31
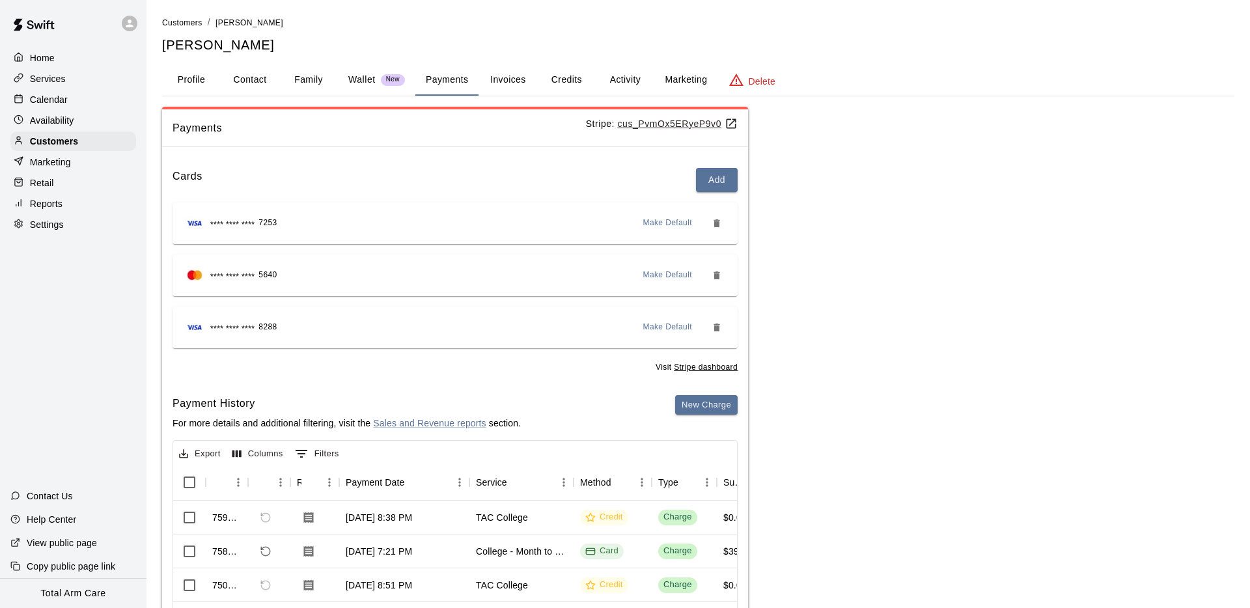
click at [652, 124] on u "cus_PvmOx5ERyeP9v0" at bounding box center [678, 123] width 120 height 10
